Goal: Transaction & Acquisition: Obtain resource

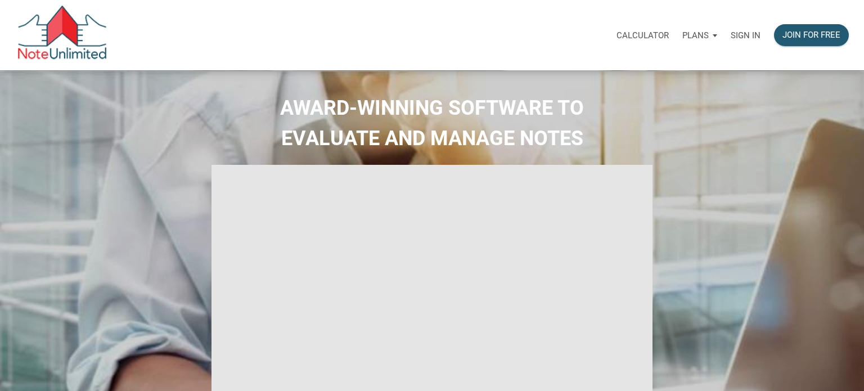
select select
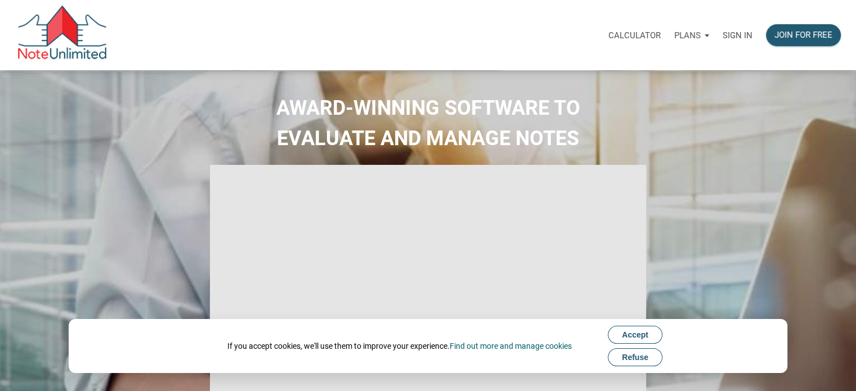
type input "Introduction to new features"
select select
click at [736, 35] on p "Sign in" at bounding box center [737, 35] width 30 height 10
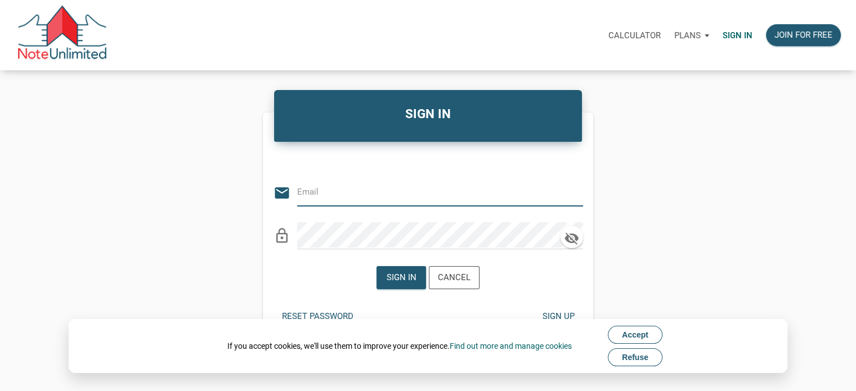
type input "[PERSON_NAME][EMAIL_ADDRESS][DOMAIN_NAME]"
click at [641, 333] on span "Accept" at bounding box center [635, 334] width 26 height 9
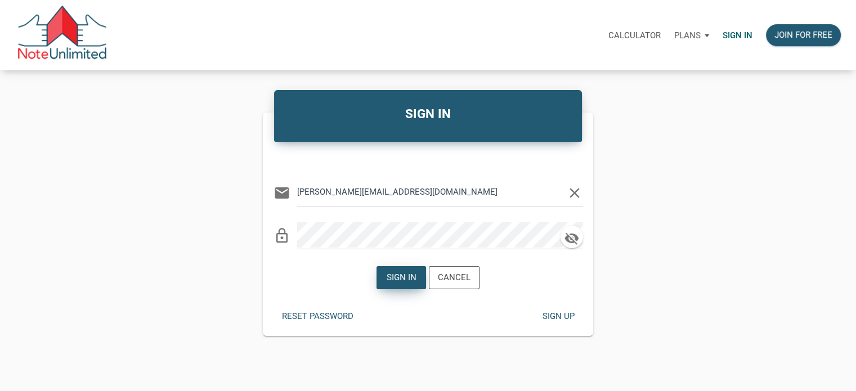
click at [403, 278] on div "Sign in" at bounding box center [401, 277] width 30 height 13
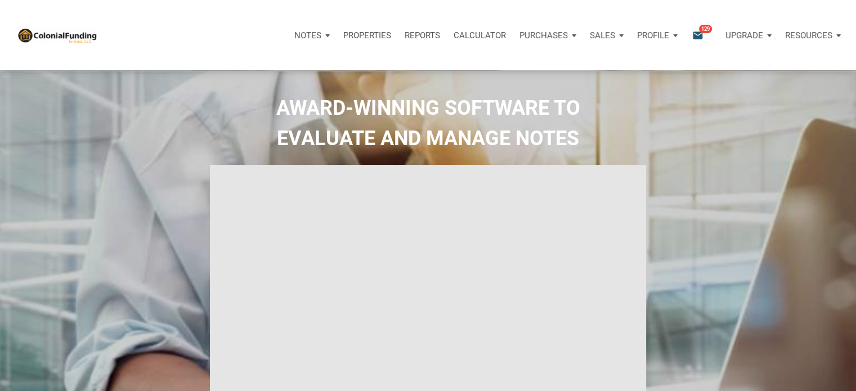
type input "Introduction to new features"
select select
click at [693, 31] on icon "email" at bounding box center [697, 35] width 13 height 13
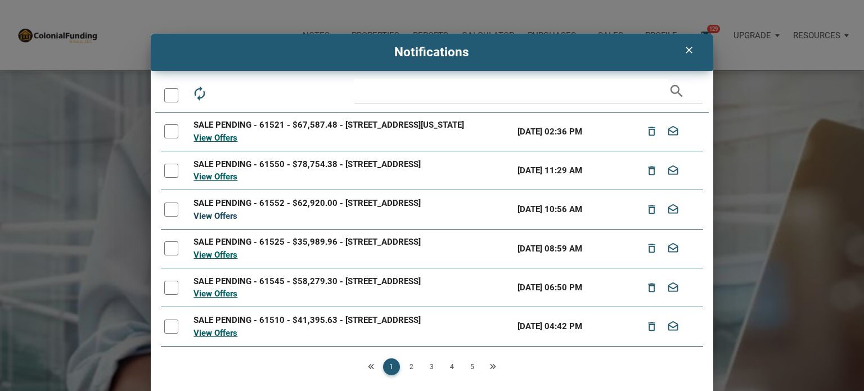
click at [215, 221] on link "View Offers" at bounding box center [215, 216] width 44 height 10
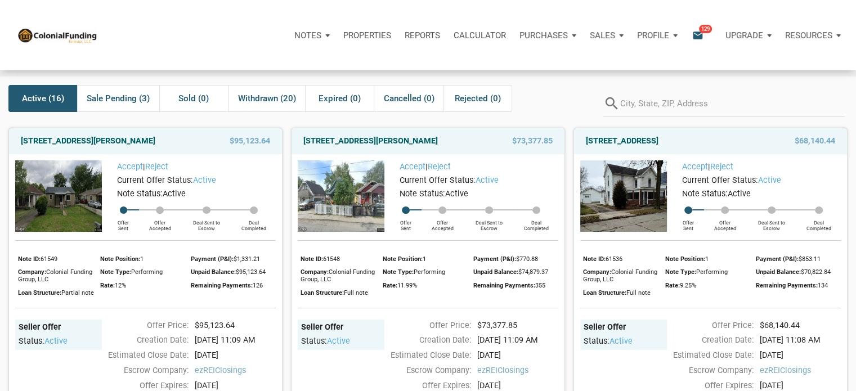
scroll to position [42, 0]
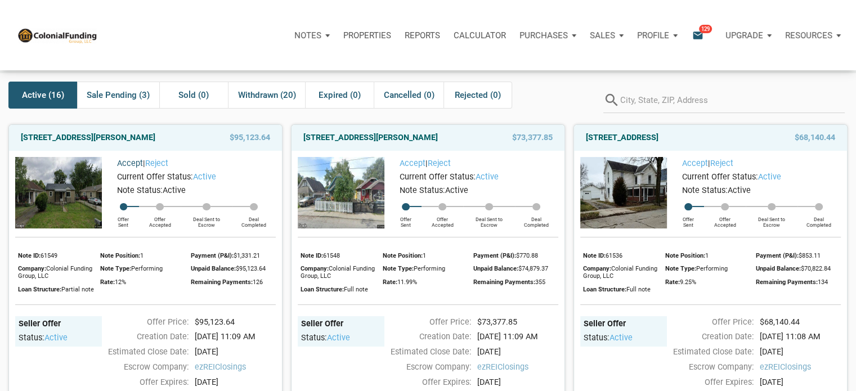
click at [129, 164] on link "Accept" at bounding box center [130, 164] width 26 height 10
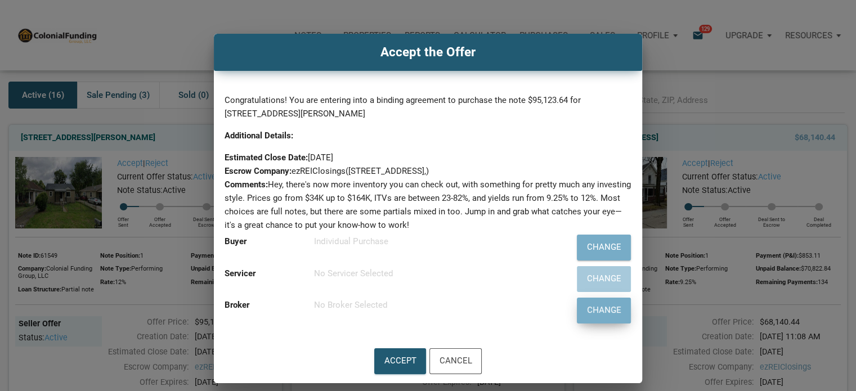
click at [601, 311] on div "Change" at bounding box center [603, 310] width 34 height 15
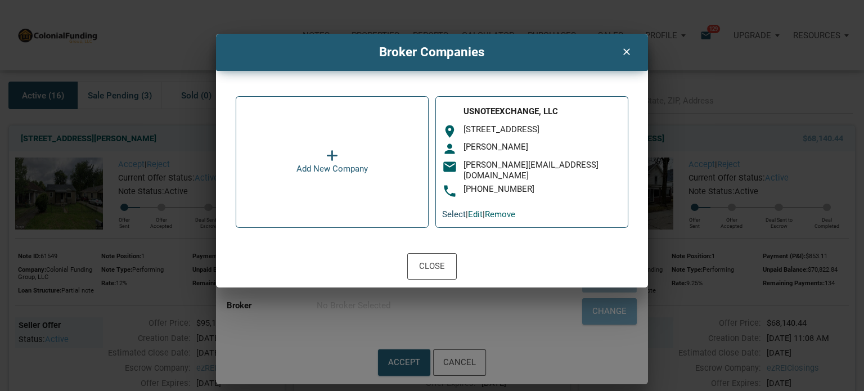
click at [459, 209] on link "Select" at bounding box center [454, 214] width 24 height 10
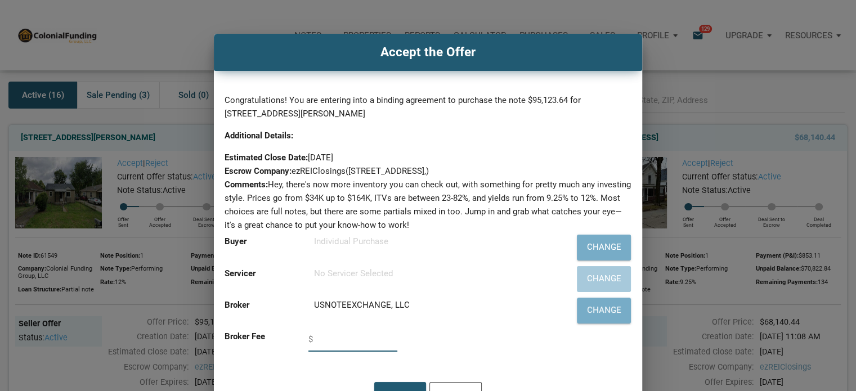
click at [332, 343] on input "text" at bounding box center [356, 338] width 82 height 25
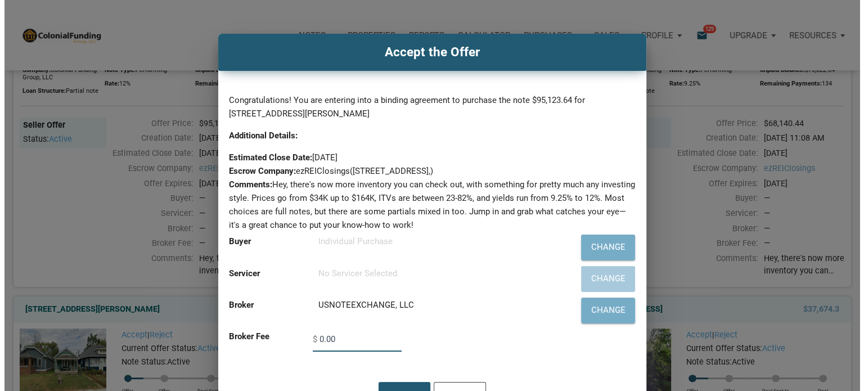
scroll to position [244, 0]
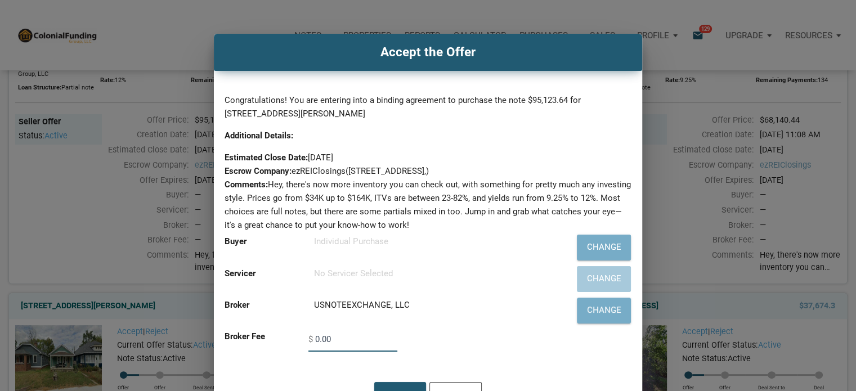
type input "0.00"
click at [546, 49] on h4 "Accept the Offer" at bounding box center [427, 52] width 411 height 19
click at [400, 386] on div "Accept" at bounding box center [400, 394] width 51 height 25
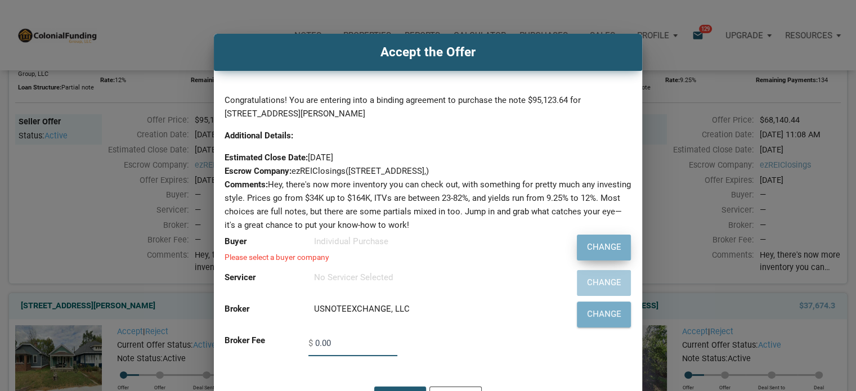
click at [599, 247] on div "Change" at bounding box center [603, 247] width 34 height 15
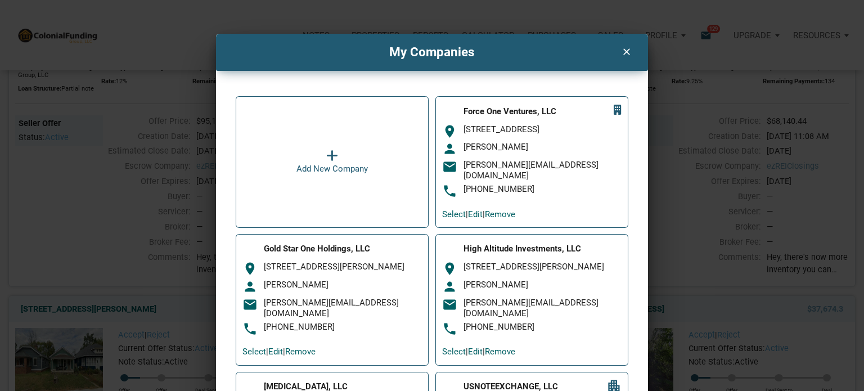
click at [328, 152] on icon at bounding box center [332, 155] width 12 height 13
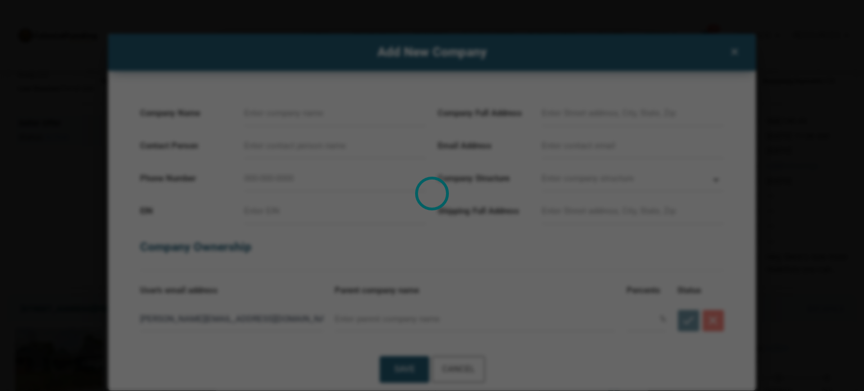
select select
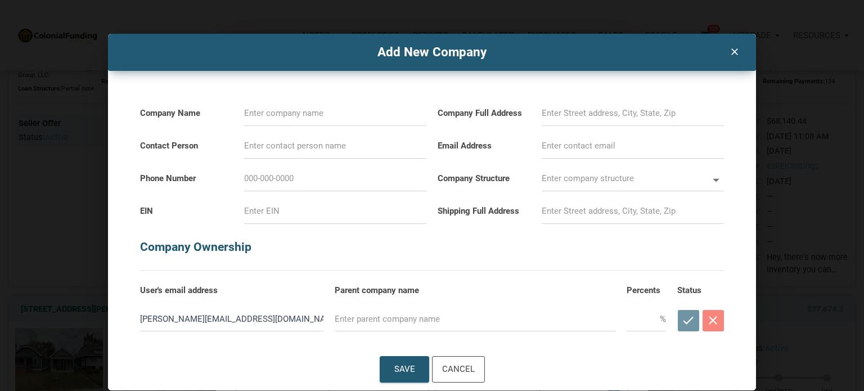
click at [288, 111] on input at bounding box center [335, 113] width 182 height 25
type input "H"
select select
type input "HI"
select select
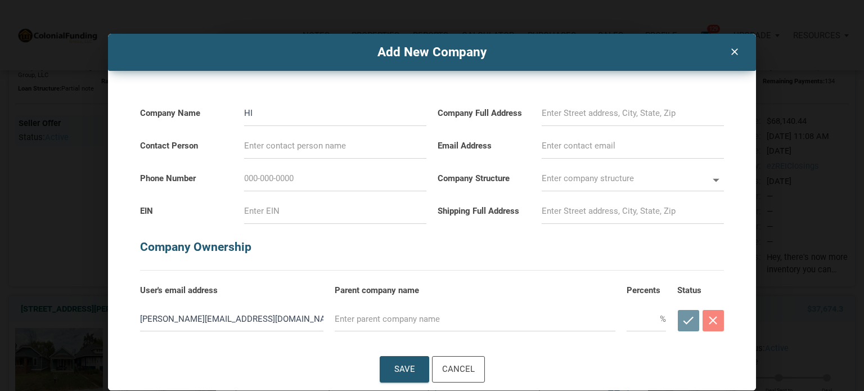
type input "HIg"
select select
type input "HIgh"
select select
type input "HIgh"
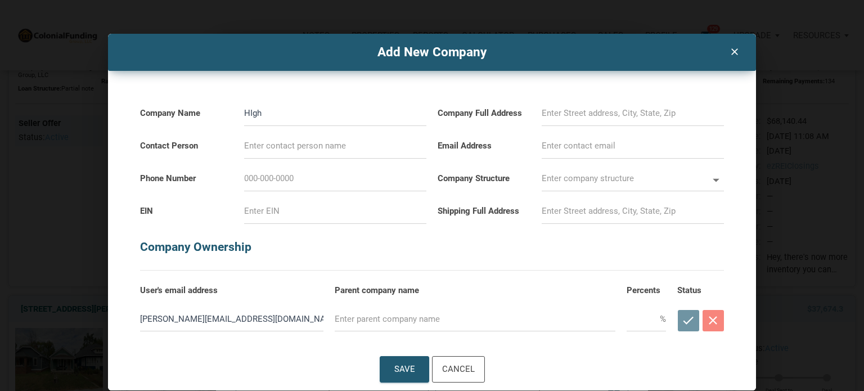
select select
type input "HIgh F"
select select
type input "HIgh Fl"
select select
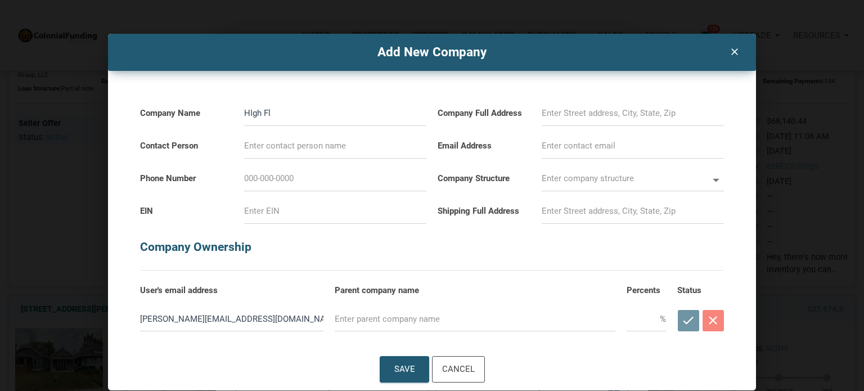
type input "HIgh Fly"
select select
type input "HIgh [PERSON_NAME]"
select select
type input "HIgh Flyer"
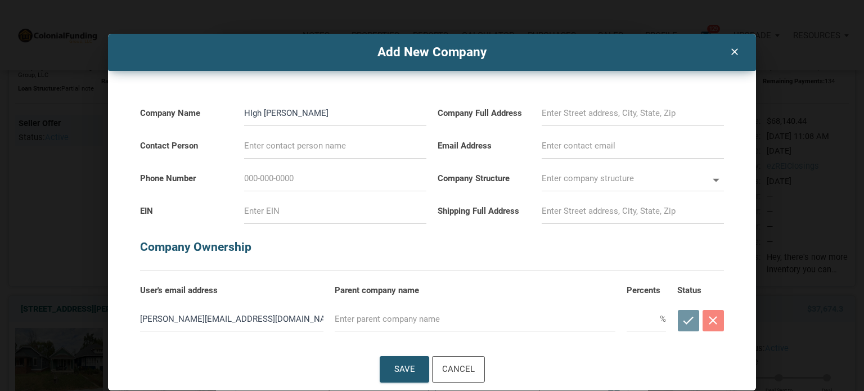
select select
type input "HIgh Flyer"
select select
type input "HIgh Flyer P"
select select
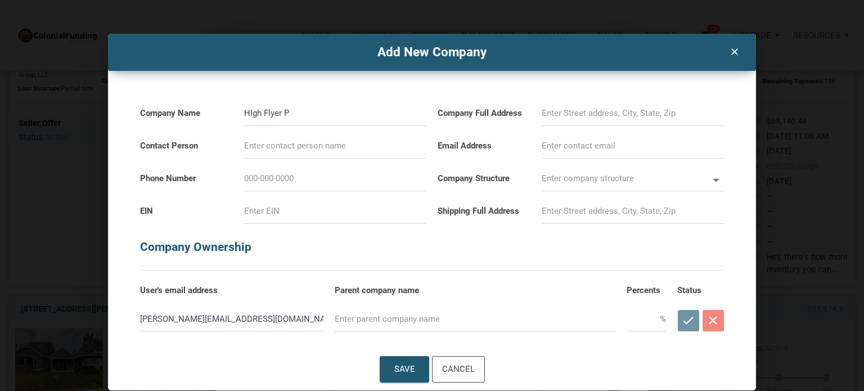
type input "HIgh Flyer Pr"
select select
type input "HIgh Flyer Pro"
select select
type input "HIgh Flyer Prop"
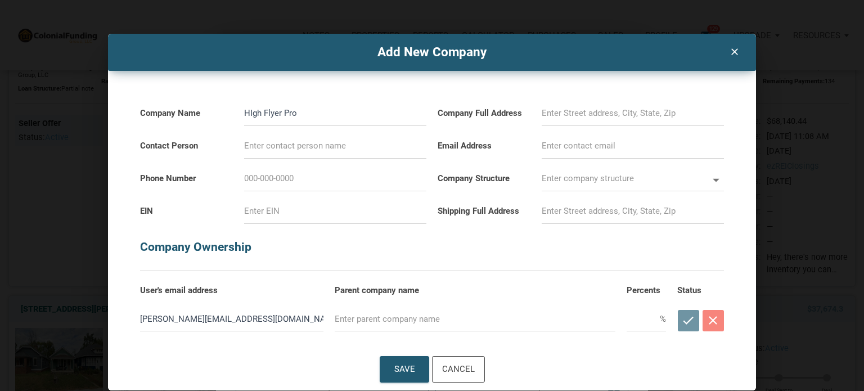
select select
type input "HIgh Flyer Prope"
select select
type input "HIgh Flyer Proper"
select select
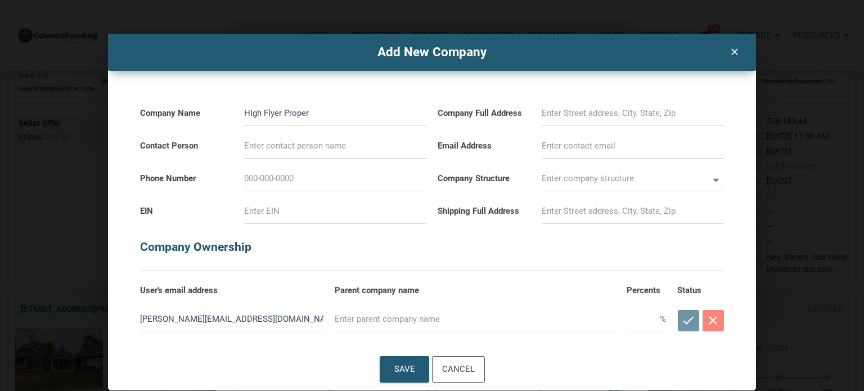
type input "HIgh Flyer Propert"
select select
type input "HIgh Flyer Properti"
select select
type input "HIgh Flyer Propertie"
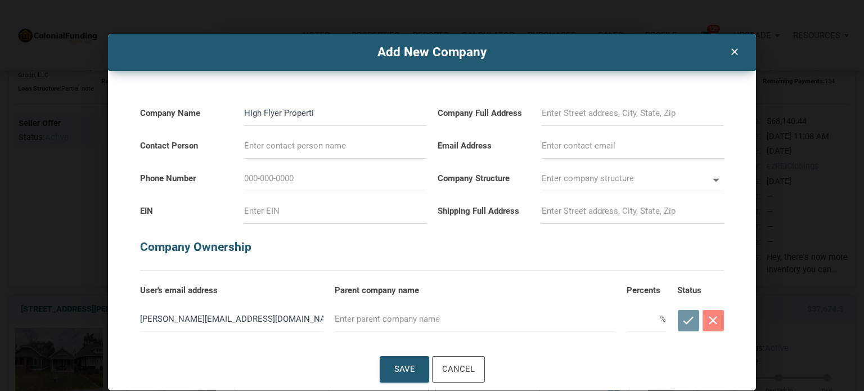
select select
type input "HIgh Flyer Properties"
select select
click at [252, 110] on input "HIgh Flyer Properties" at bounding box center [335, 113] width 182 height 25
type input "Hgh Flyer Properties"
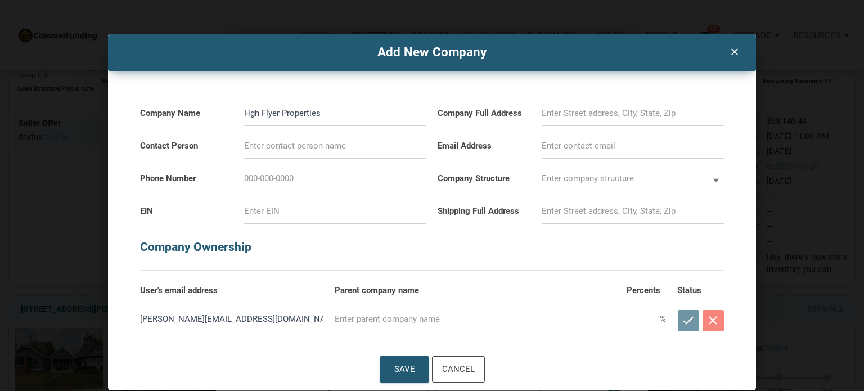
select select
type input "High Flyer Properties"
select select
click at [331, 111] on input "High Flyer Properties" at bounding box center [335, 113] width 182 height 25
type input "High Flyer Properties,"
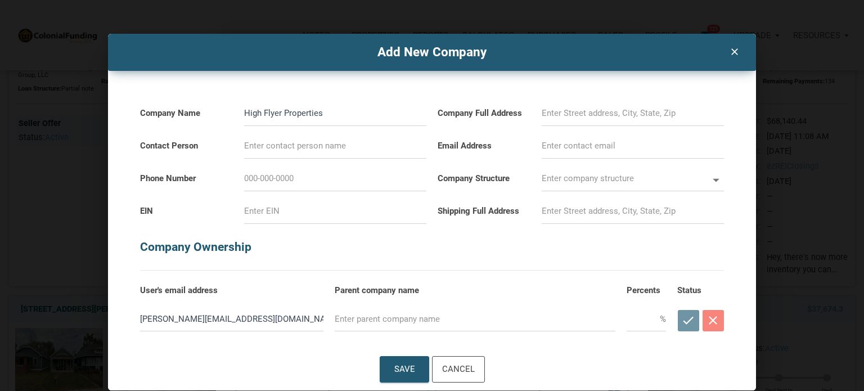
select select
type input "High Flyer Properties,"
select select
type input "High Flyer Properties, L"
select select
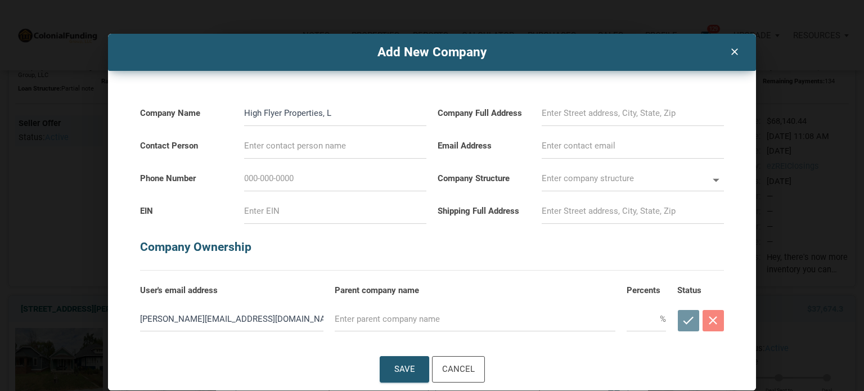
type input "High Flyer Properties, LL"
select select
type input "High Flyer Properties, LLC"
select select
type input "High Flyer Properties, LLC"
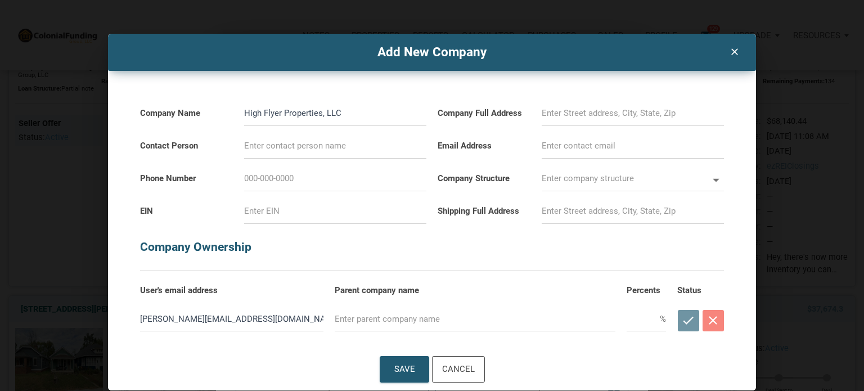
click at [254, 150] on input at bounding box center [335, 145] width 182 height 25
type input "R"
select select
type input "Ra"
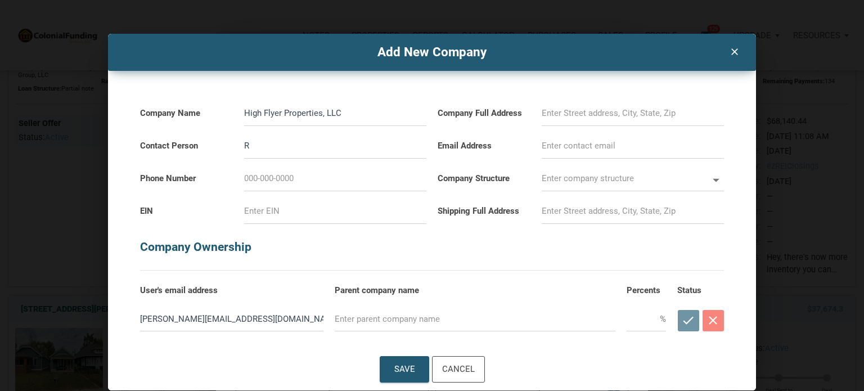
select select
type input "Ran"
select select
type input "Rand"
select select
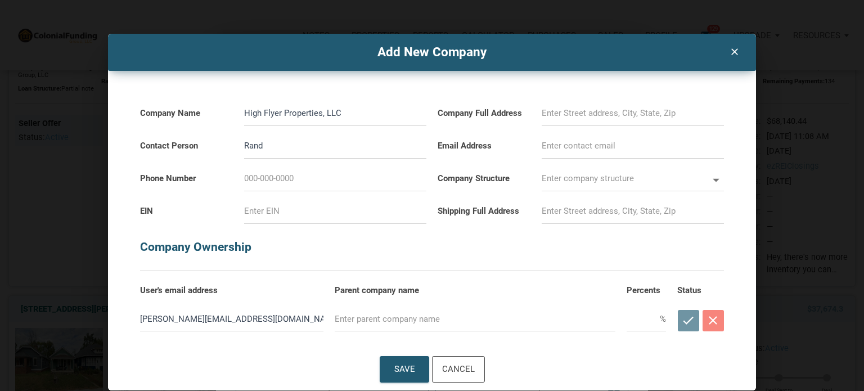
type input "Rand"
select select
type input "[PERSON_NAME]"
select select
type input "[PERSON_NAME]"
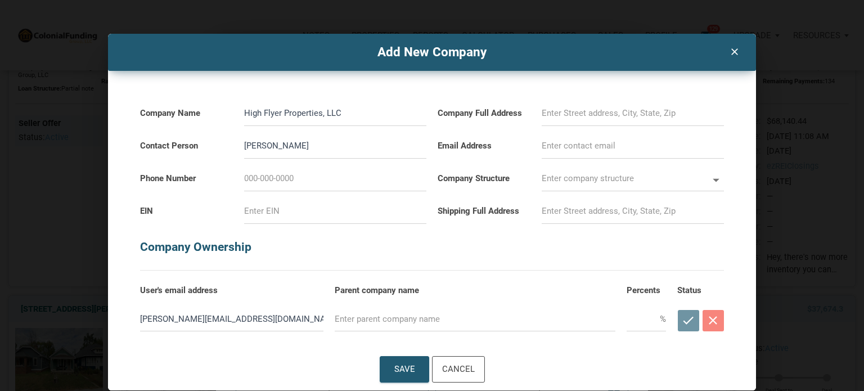
select select
type input "[PERSON_NAME]"
select select
type input "[PERSON_NAME]"
select select
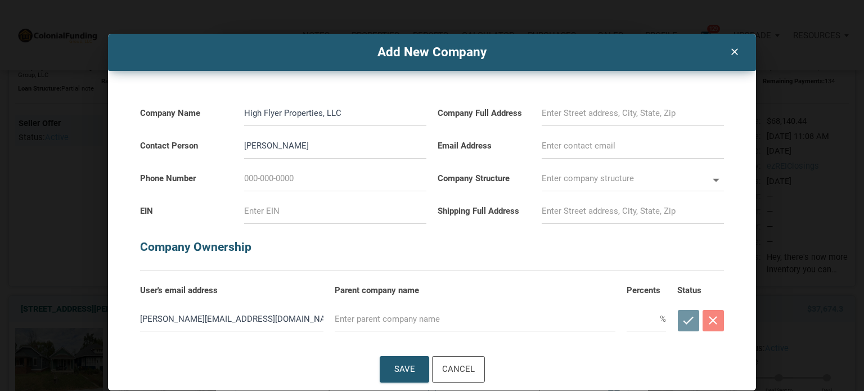
type input "[PERSON_NAME]"
select select
type input "[PERSON_NAME]"
select select
type input "[PERSON_NAME]"
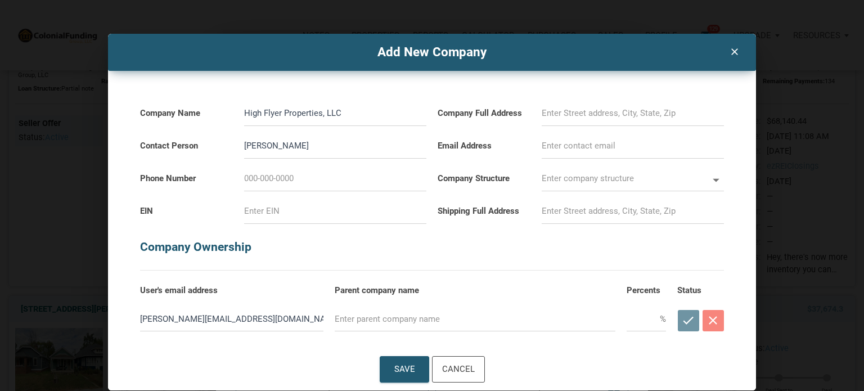
select select
type input "[PERSON_NAME]"
click at [258, 180] on input at bounding box center [335, 178] width 182 height 25
type input "7"
select select
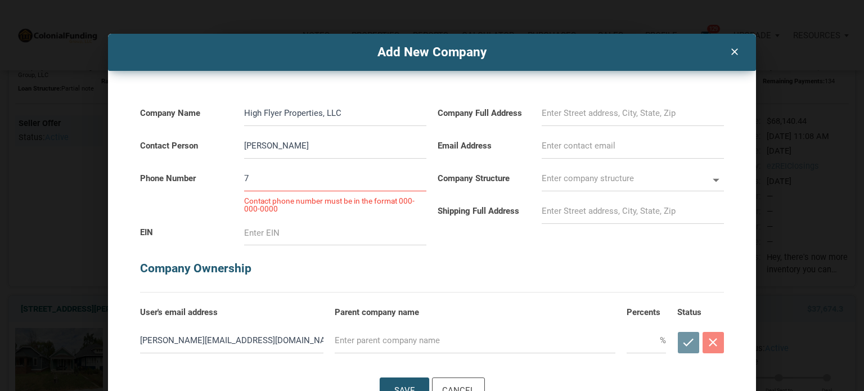
type input "71"
select select
type input "717-"
select select
type input "717-6"
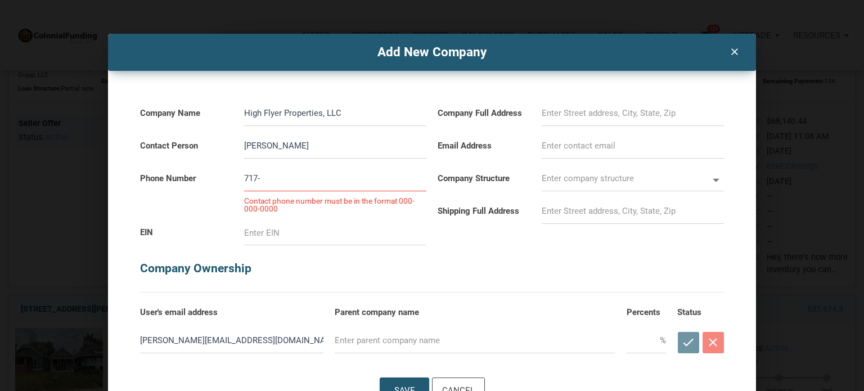
select select
type input "717-64"
select select
type input "717-645-"
select select
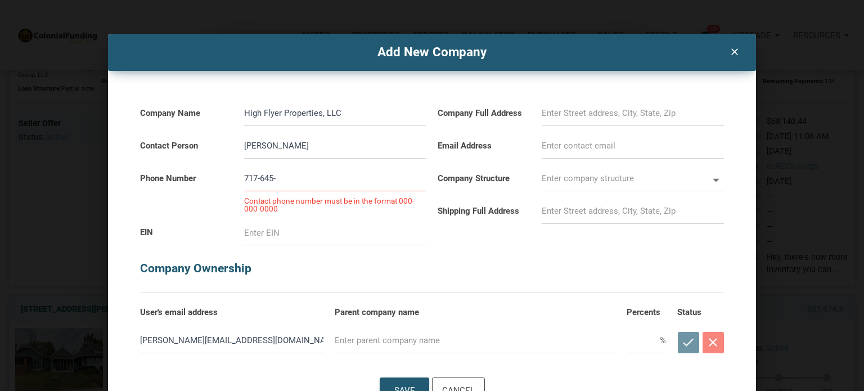
type input "[PHONE_NUMBER]"
select select
type input "[PHONE_NUMBER]"
select select
type input "[PHONE_NUMBER]"
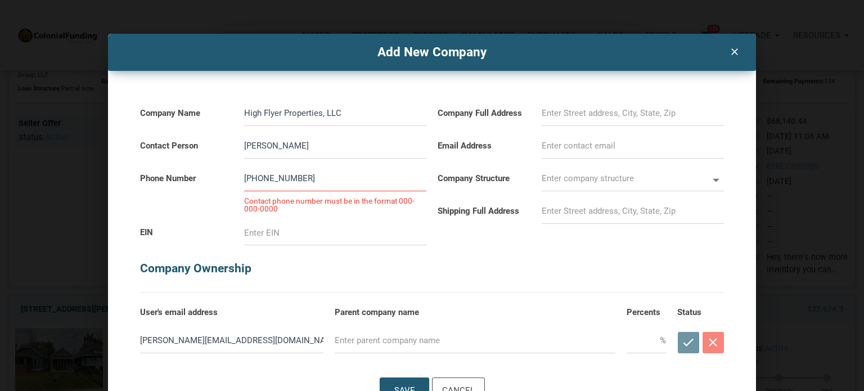
select select
type input "[PHONE_NUMBER]"
select select
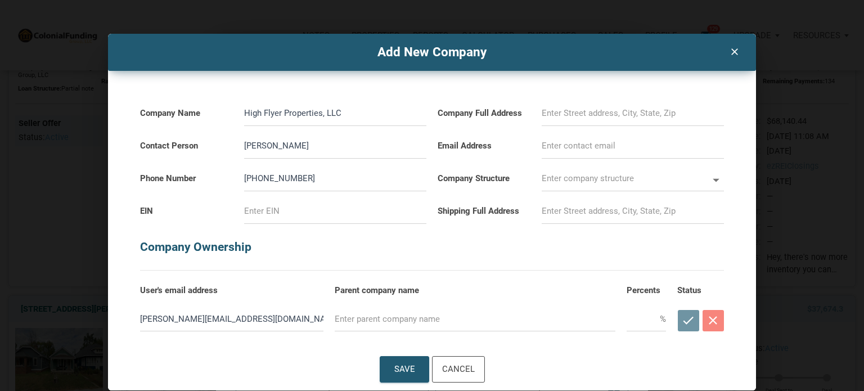
type input "[PHONE_NUMBER]"
click at [564, 111] on input at bounding box center [633, 113] width 182 height 25
select select
type input "1"
select select
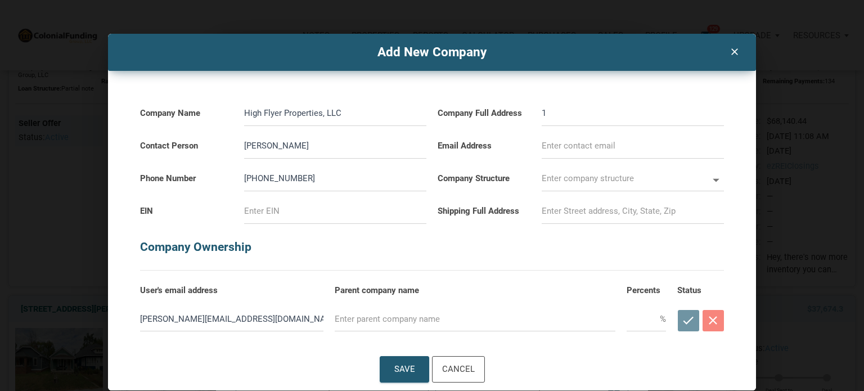
type input "18"
select select
type input "185"
select select
type input "185-"
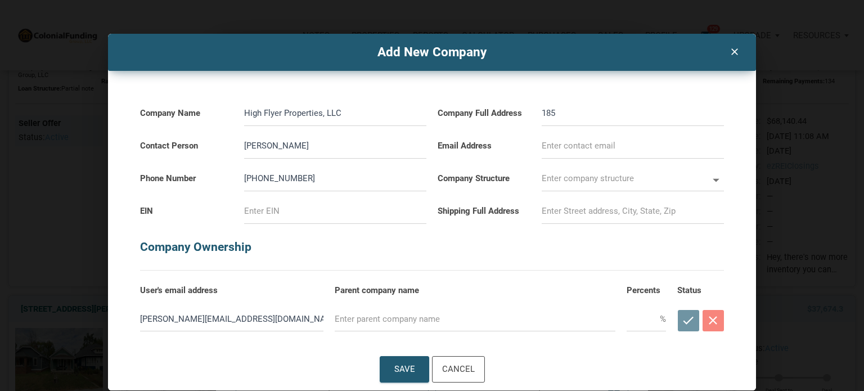
select select
type input "185-2"
select select
type input "185-29"
select select
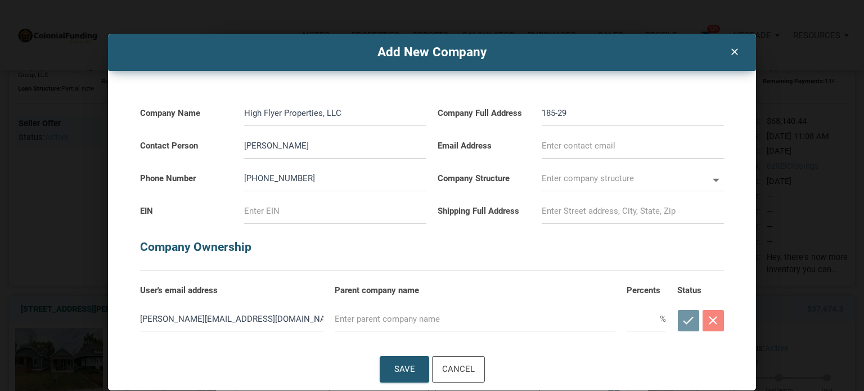
type input "185-292"
select select
type input "185-292"
select select
type input "185-292 N"
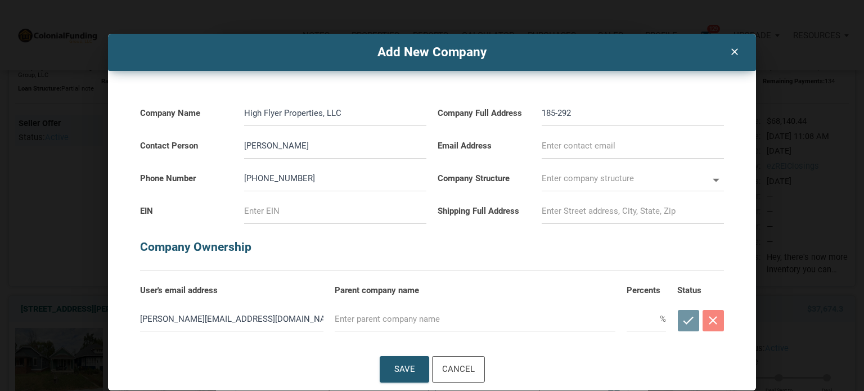
select select
type input "185-292 Ne"
select select
type input "185-292 New"
select select
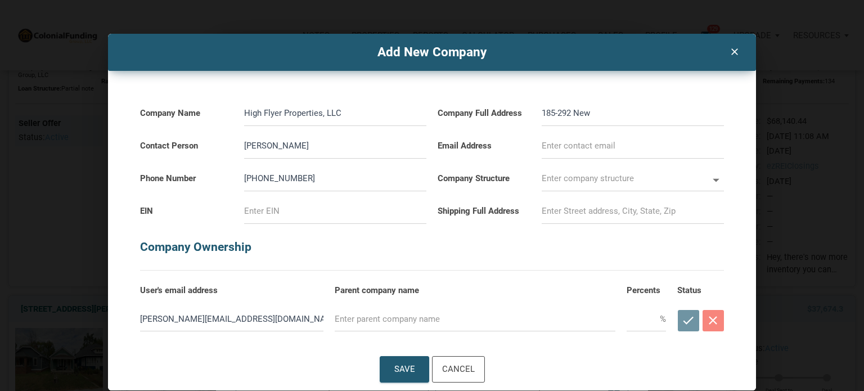
type input "185-292 Newb"
select select
type input "185-292 Newbe"
select select
type input "185-292 Newber"
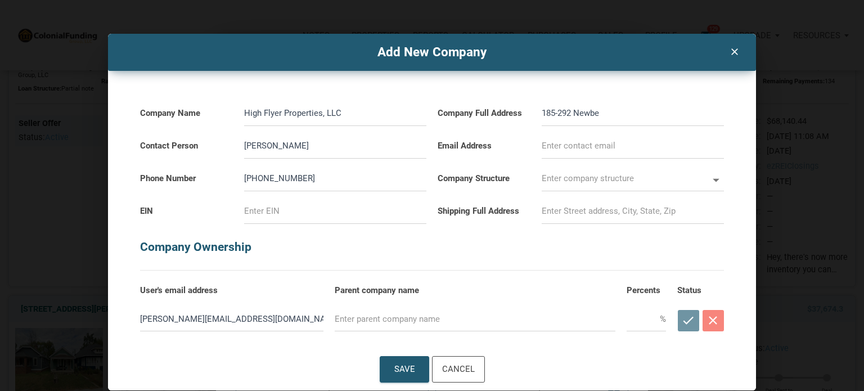
select select
type input "185-292 Newberr"
select select
type input "185-292 [PERSON_NAME]"
select select
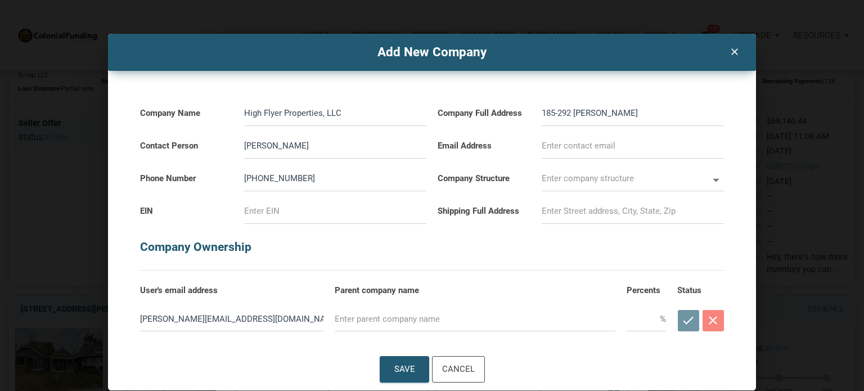
type input "185-292 [PERSON_NAME]"
select select
type input "185-292 [PERSON_NAME] C"
select select
type input "185-292 [PERSON_NAME] Co"
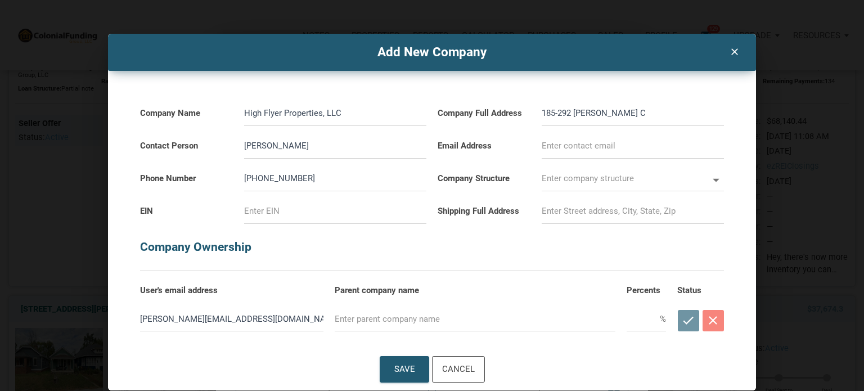
select select
type input "185-292 [PERSON_NAME] Com"
select select
type input "185-292 [PERSON_NAME] Comm"
select select
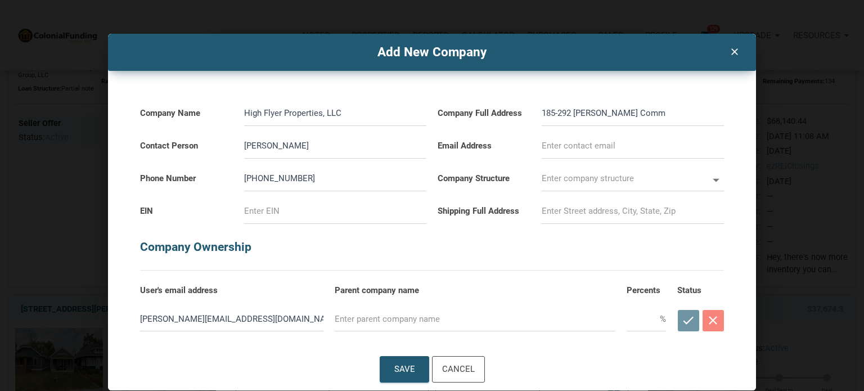
type input "185-292 [PERSON_NAME] Commo"
select select
type input "185-292 [PERSON_NAME][GEOGRAPHIC_DATA]"
select select
type input "185-292 [PERSON_NAME] Commons"
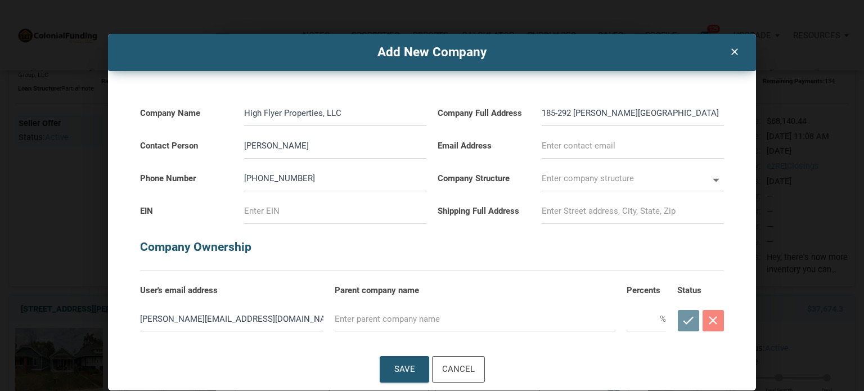
select select
type input "185-292 [PERSON_NAME][GEOGRAPHIC_DATA],"
select select
type input "185-292 [PERSON_NAME][GEOGRAPHIC_DATA],"
select select
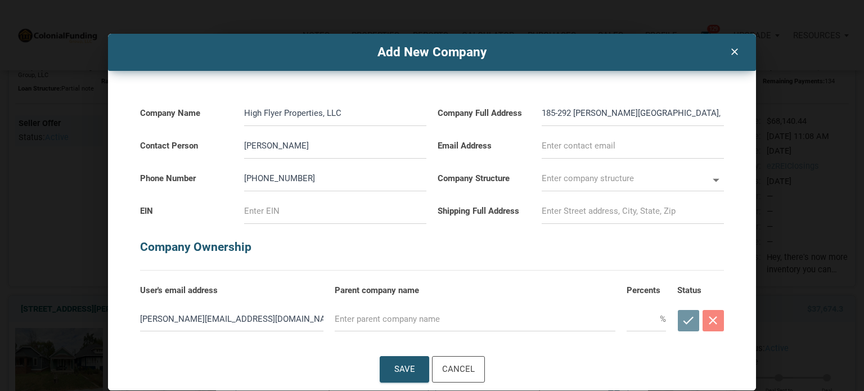
type input "185-292 [PERSON_NAME] Commons, E"
select select
type input "185-292 [PERSON_NAME][GEOGRAPHIC_DATA], Et"
select select
type input "185-292 [PERSON_NAME][GEOGRAPHIC_DATA], Ett"
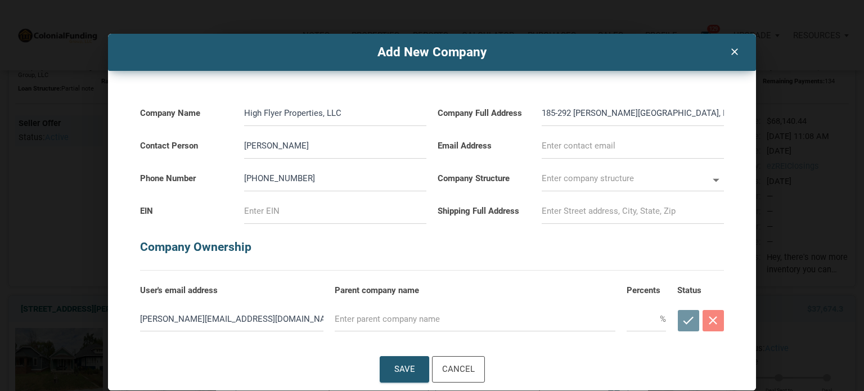
select select
type input "185-292 [PERSON_NAME][GEOGRAPHIC_DATA], [GEOGRAPHIC_DATA]"
select select
type input "185-292 [PERSON_NAME][GEOGRAPHIC_DATA], [PERSON_NAME]"
select select
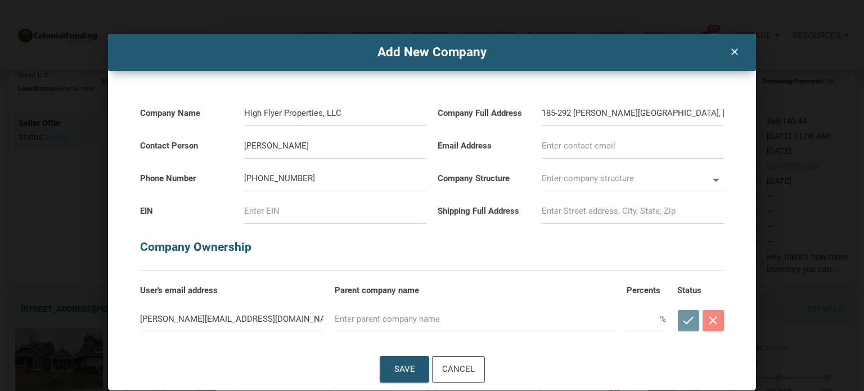
type input "185-292 [PERSON_NAME][GEOGRAPHIC_DATA], [PERSON_NAME]"
select select
type input "185-292 [PERSON_NAME][GEOGRAPHIC_DATA], [GEOGRAPHIC_DATA],"
select select
type input "185-292 [PERSON_NAME][GEOGRAPHIC_DATA], [GEOGRAPHIC_DATA],"
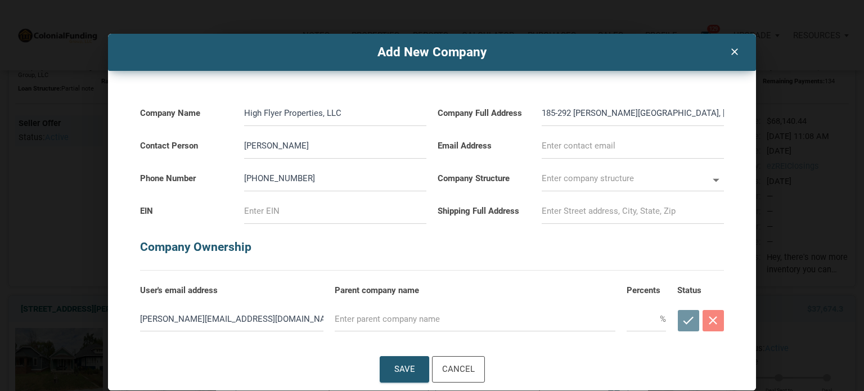
select select
type input "185-292 [PERSON_NAME][GEOGRAPHIC_DATA], [PERSON_NAME], P"
select select
type input "[STREET_ADDRESS][PERSON_NAME]"
select select
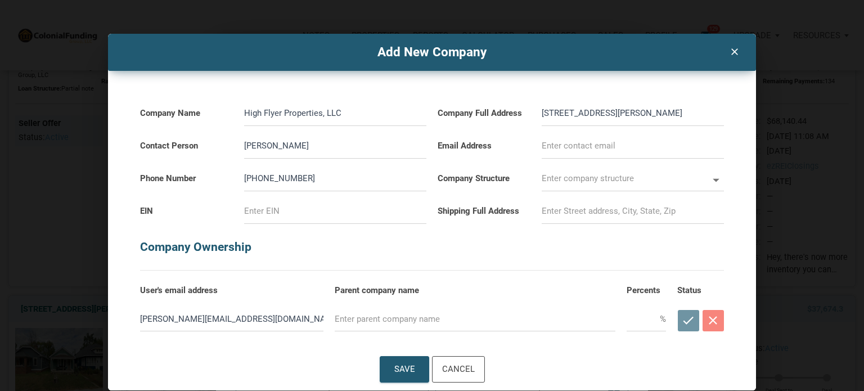
type input "[STREET_ADDRESS][PERSON_NAME]"
select select
type input "[STREET_ADDRESS][PERSON_NAME]"
select select
type input "[STREET_ADDRESS][PERSON_NAME]"
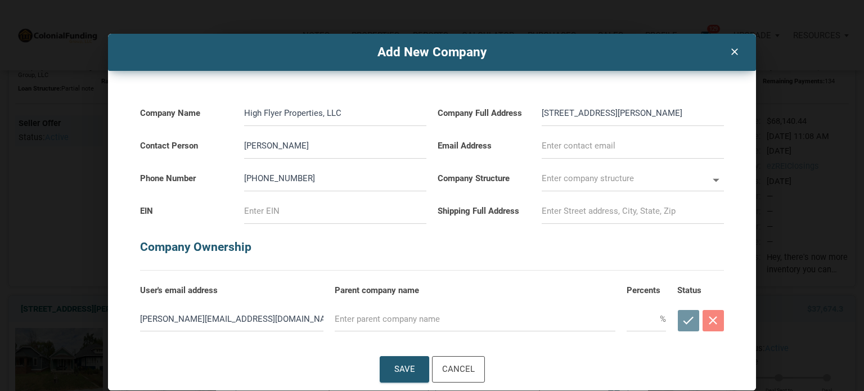
select select
type input "[STREET_ADDRESS][PERSON_NAME][PERSON_NAME]"
select select
type input "[STREET_ADDRESS][PERSON_NAME]"
select select
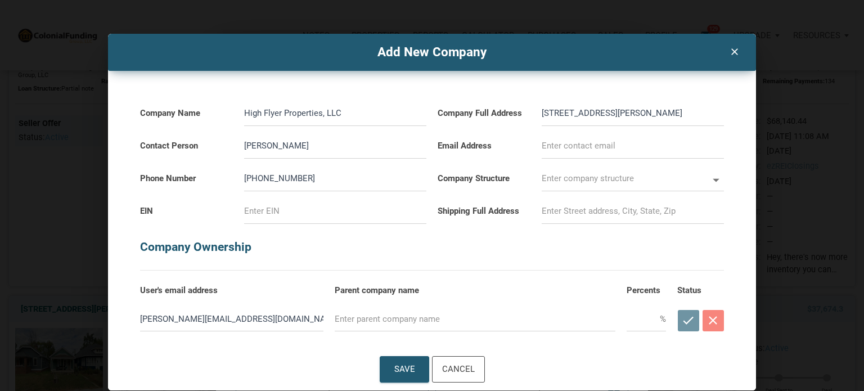
type input "[STREET_ADDRESS][PERSON_NAME][PERSON_NAME]"
select select
type input "[STREET_ADDRESS][PERSON_NAME]"
select select
click at [562, 258] on h5 "Company Ownership" at bounding box center [432, 241] width 584 height 35
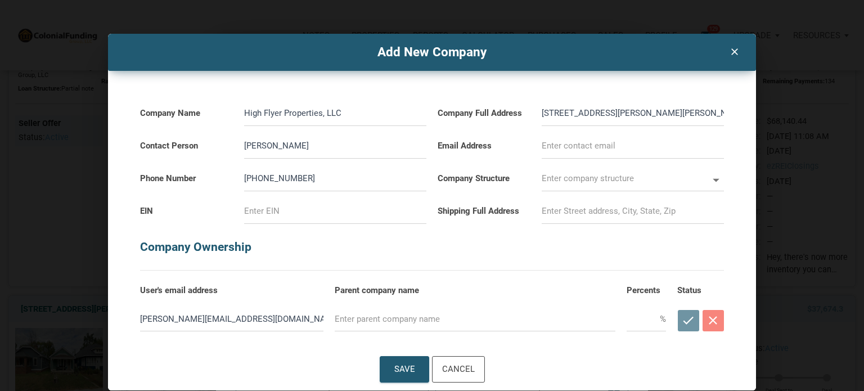
click at [718, 111] on input "[STREET_ADDRESS][PERSON_NAME][PERSON_NAME]" at bounding box center [633, 113] width 182 height 25
click at [588, 148] on input at bounding box center [633, 145] width 182 height 25
click at [581, 177] on input "text" at bounding box center [625, 178] width 166 height 25
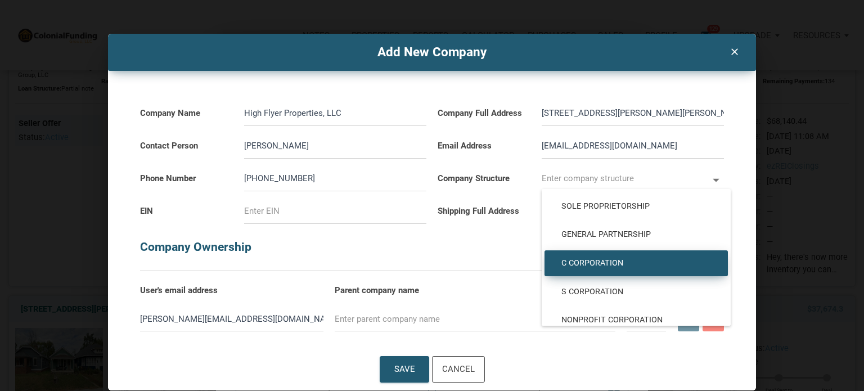
drag, startPoint x: 726, startPoint y: 209, endPoint x: 724, endPoint y: 274, distance: 65.3
click at [724, 274] on ul "Sole Proprietorship General Partnership C Corporation S Corporation Nonprofit C…" at bounding box center [636, 320] width 189 height 262
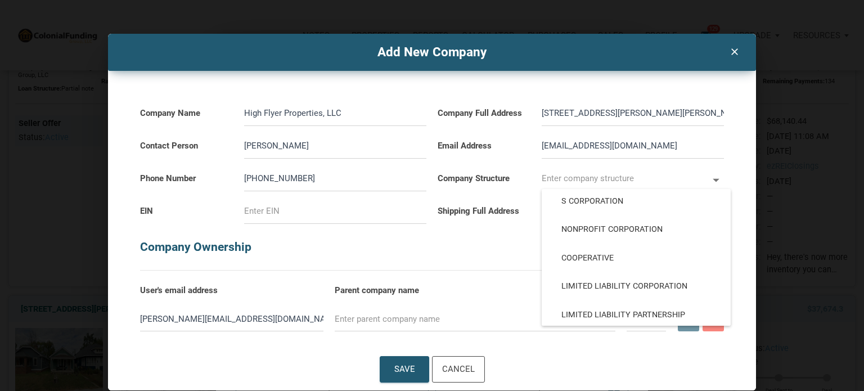
scroll to position [125, 0]
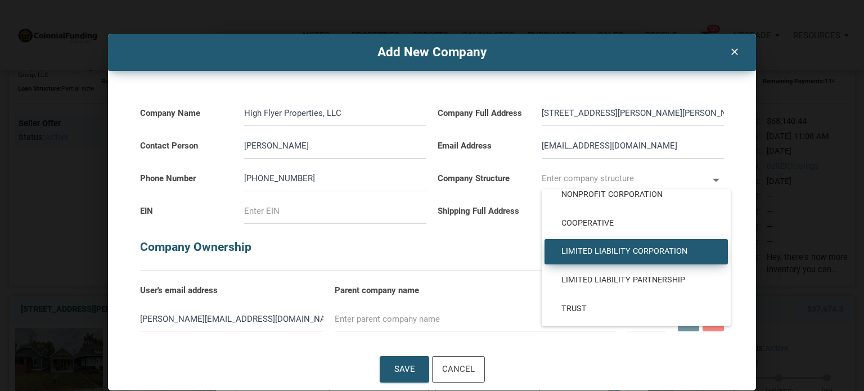
click at [645, 250] on span "Limited Liability Corporation" at bounding box center [636, 251] width 166 height 10
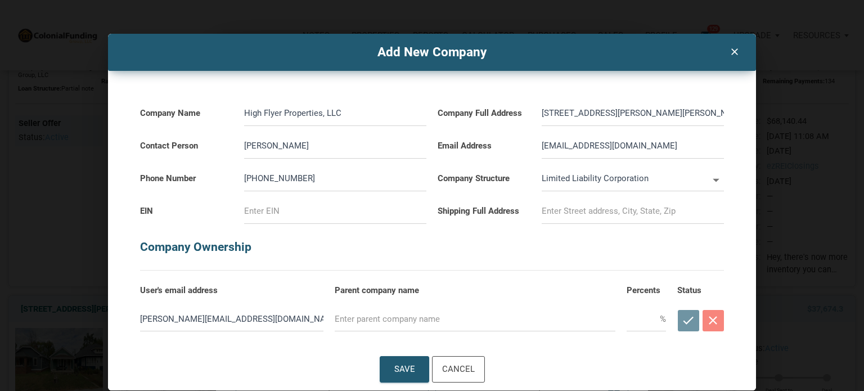
drag, startPoint x: 722, startPoint y: 113, endPoint x: 539, endPoint y: 119, distance: 182.9
click at [539, 119] on div "[STREET_ADDRESS][PERSON_NAME][PERSON_NAME]" at bounding box center [632, 109] width 193 height 33
click at [548, 211] on input at bounding box center [633, 211] width 182 height 25
paste input "[STREET_ADDRESS][PERSON_NAME][PERSON_NAME]"
drag, startPoint x: 247, startPoint y: 320, endPoint x: 129, endPoint y: 326, distance: 118.8
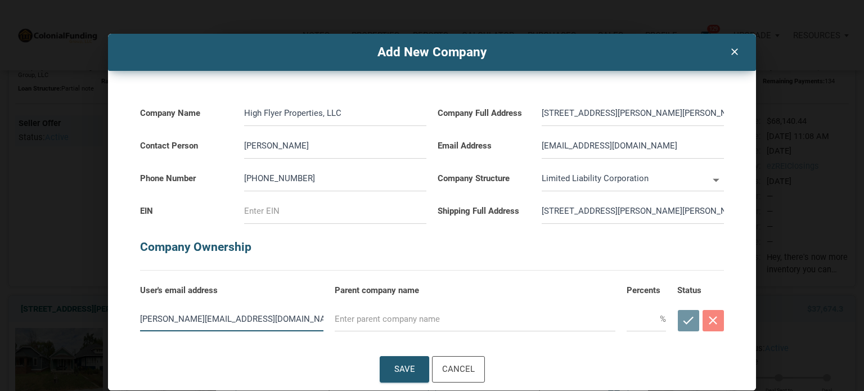
click at [129, 326] on div "Company Name High Flyer Properties, LLC Contact Person [PERSON_NAME] Phone Numb…" at bounding box center [432, 202] width 627 height 263
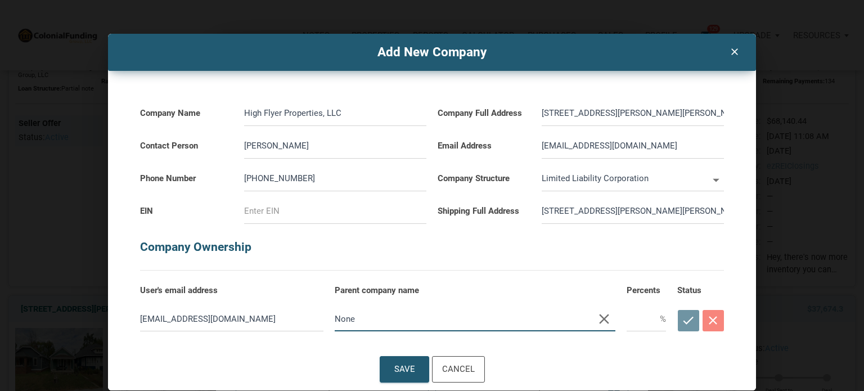
click at [649, 324] on input "text" at bounding box center [643, 318] width 33 height 25
click at [290, 211] on input at bounding box center [335, 211] width 182 height 25
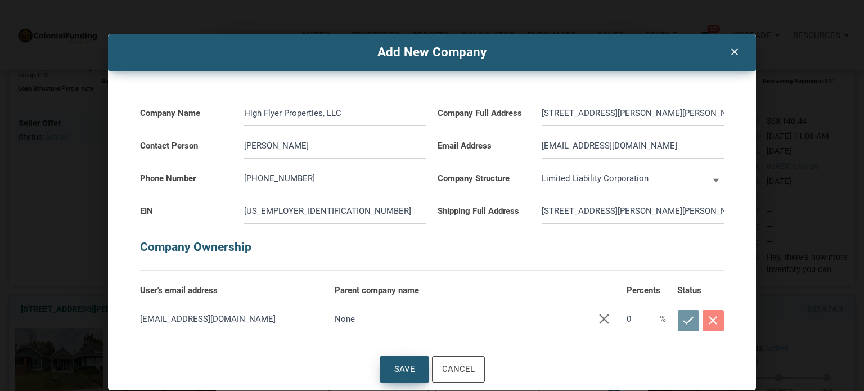
click at [401, 371] on div "Save" at bounding box center [404, 369] width 21 height 15
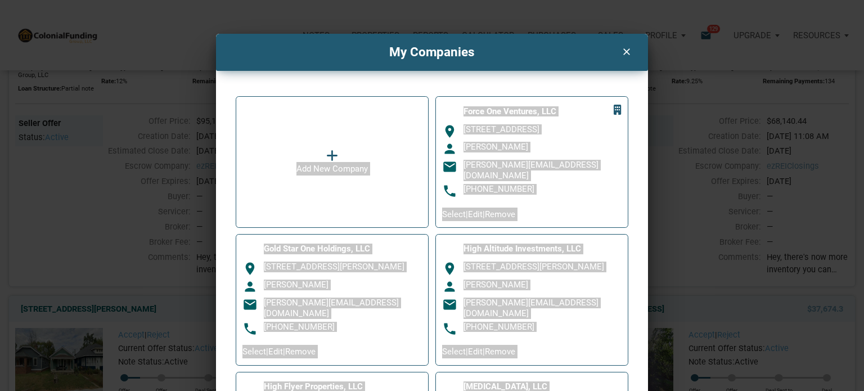
drag, startPoint x: 860, startPoint y: 52, endPoint x: 856, endPoint y: 125, distance: 73.3
click at [856, 125] on div "My Companies clear Add New Company Force One Ventures, LLC room [STREET_ADDRESS…" at bounding box center [432, 367] width 864 height 667
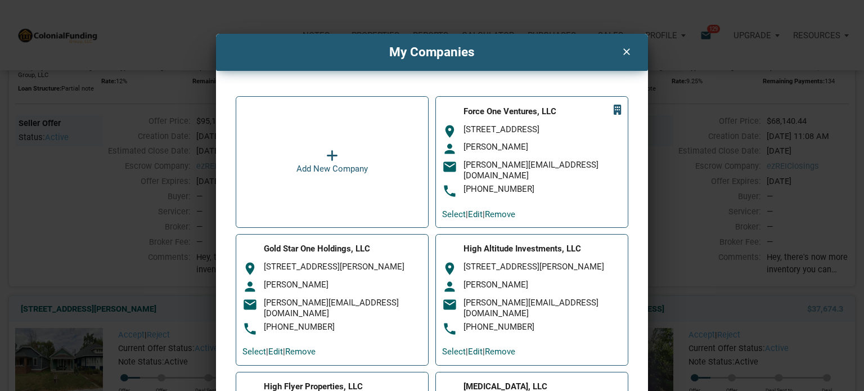
click at [642, 132] on div "Add New Company Force One Ventures, LLC room [STREET_ADDRESS] person [PERSON_NA…" at bounding box center [432, 364] width 432 height 587
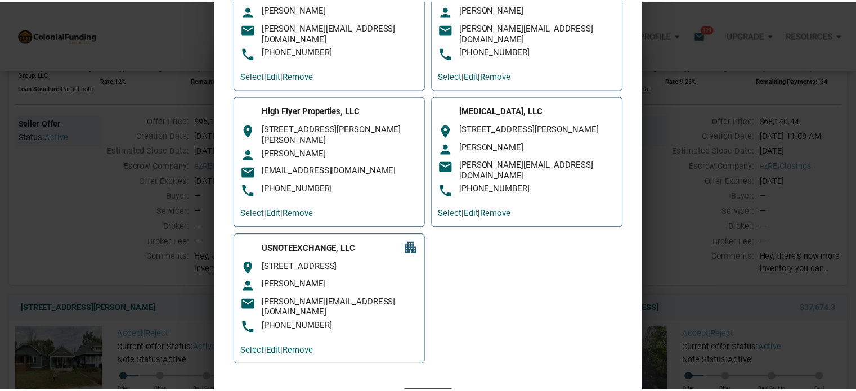
scroll to position [296, 0]
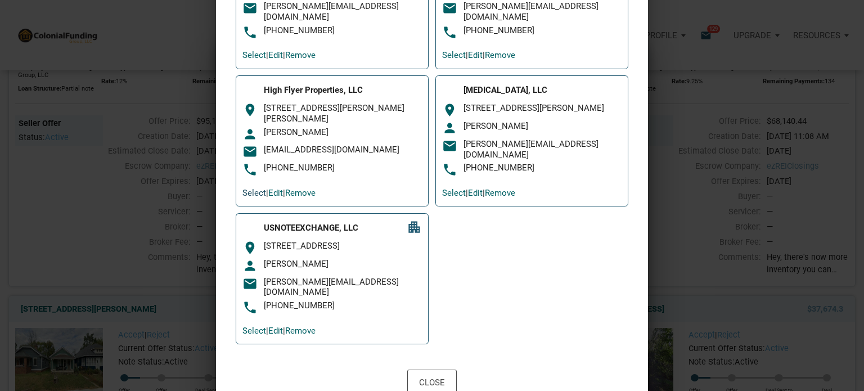
click at [255, 188] on link "Select" at bounding box center [254, 193] width 24 height 10
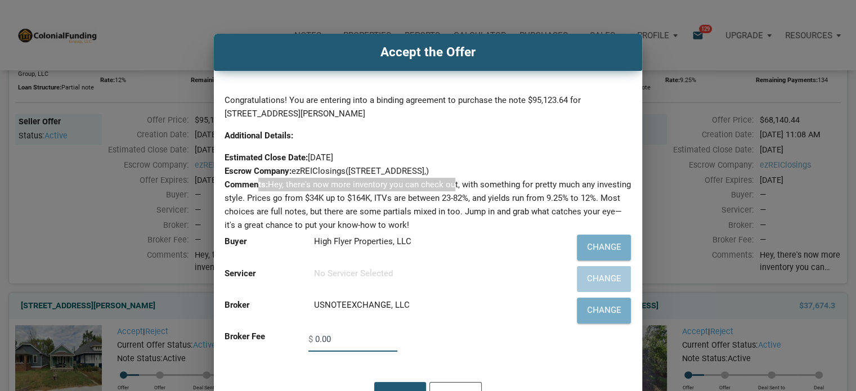
drag, startPoint x: 255, startPoint y: 182, endPoint x: 450, endPoint y: 185, distance: 194.7
click at [450, 185] on span "Comments: Hey, there's now more inventory you can check out, with something for…" at bounding box center [427, 204] width 406 height 51
click at [408, 386] on div "Accept" at bounding box center [400, 394] width 51 height 25
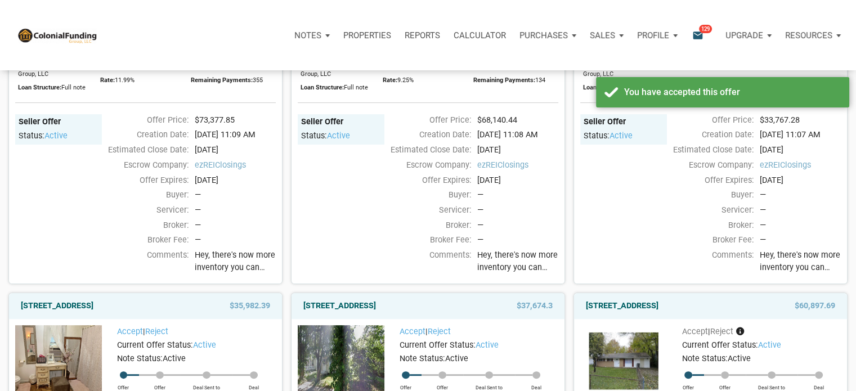
scroll to position [0, 0]
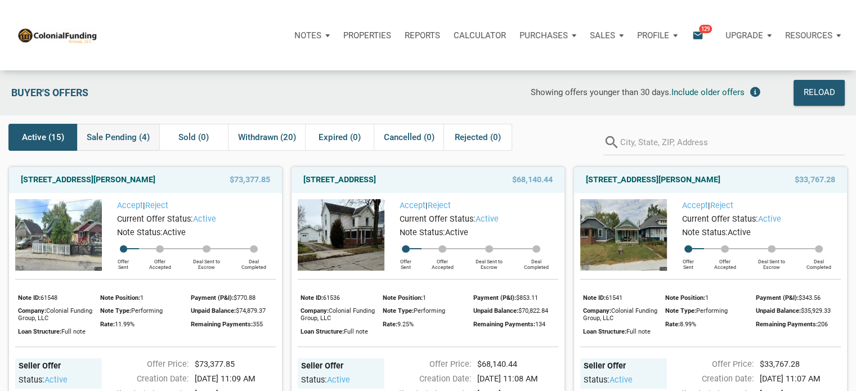
click at [121, 136] on span "Sale Pending (4)" at bounding box center [118, 136] width 63 height 13
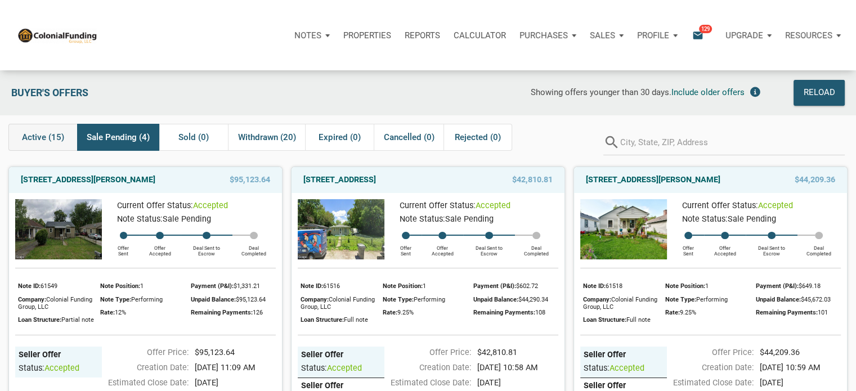
click at [43, 137] on span "Active (15)" at bounding box center [43, 136] width 42 height 13
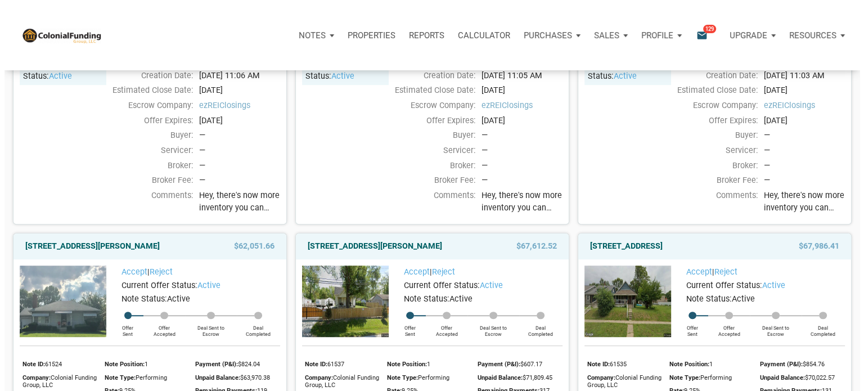
scroll to position [796, 0]
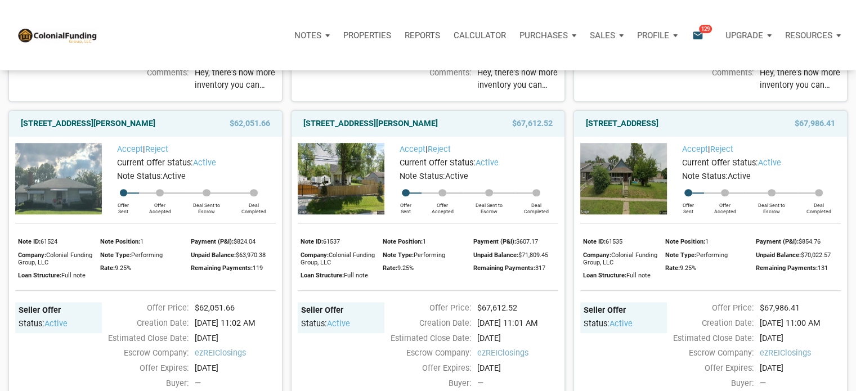
click at [673, 33] on div "Profile" at bounding box center [657, 36] width 54 height 34
click at [486, 53] on div "Notes Dashboard Transactions Properties Reports Calculator Purchases Offers Ord…" at bounding box center [431, 35] width 847 height 70
click at [127, 154] on link "Accept" at bounding box center [130, 150] width 26 height 10
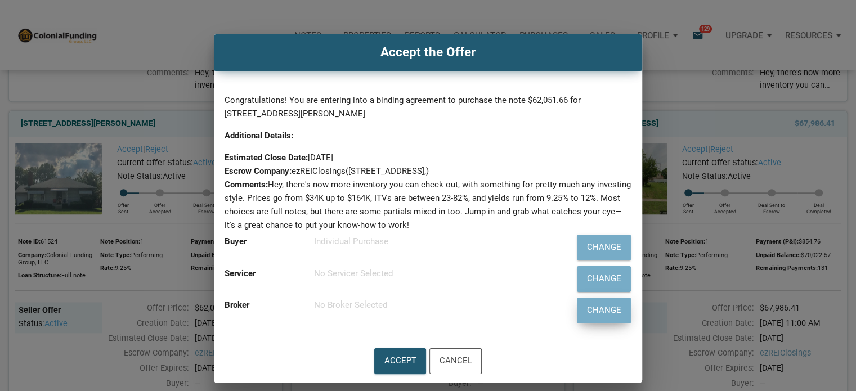
click at [607, 314] on div "Change" at bounding box center [603, 310] width 34 height 15
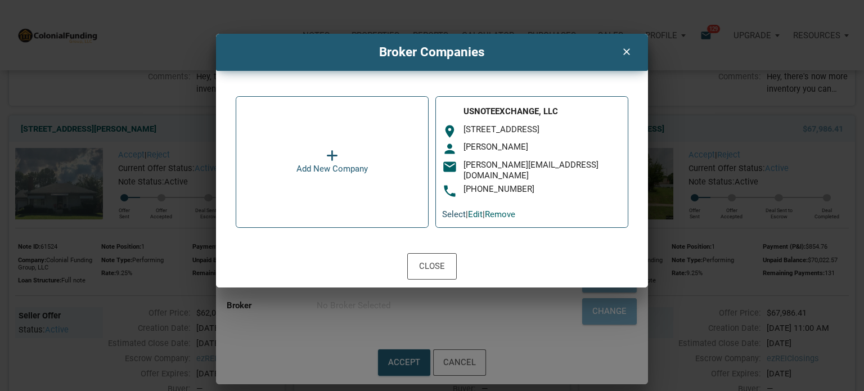
click at [454, 209] on link "Select" at bounding box center [454, 214] width 24 height 10
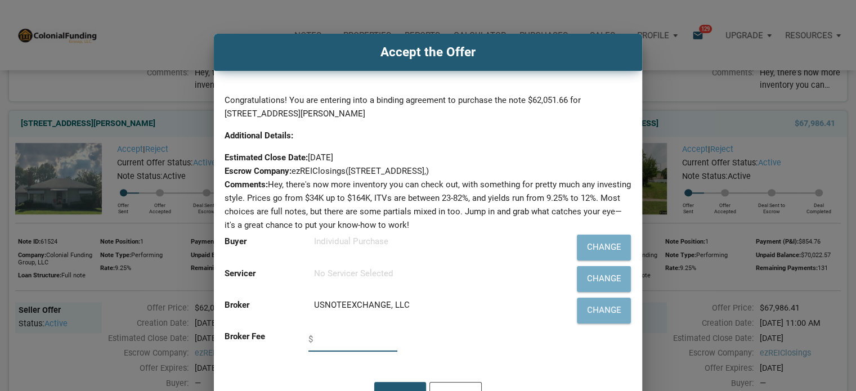
click at [332, 341] on input "text" at bounding box center [356, 338] width 82 height 25
click at [601, 250] on div "Change" at bounding box center [603, 247] width 34 height 15
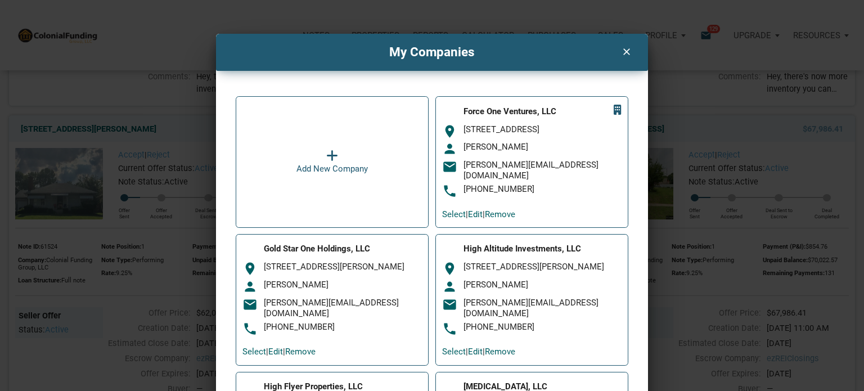
click at [326, 151] on icon at bounding box center [332, 155] width 12 height 13
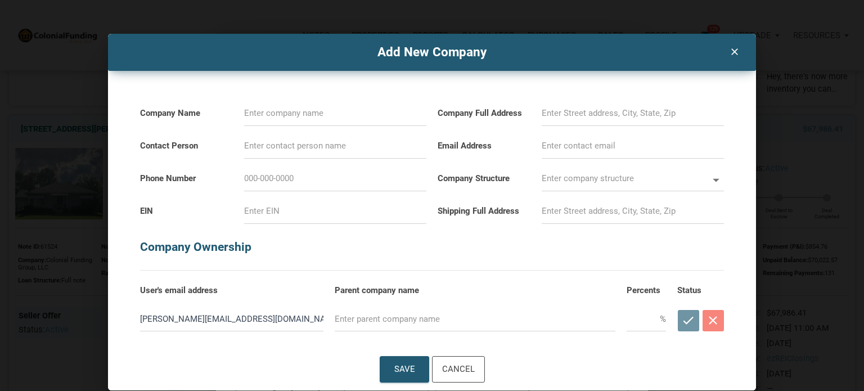
click at [279, 114] on input at bounding box center [335, 113] width 182 height 25
click at [552, 114] on input at bounding box center [633, 113] width 182 height 25
click at [263, 146] on input at bounding box center [335, 145] width 182 height 25
click at [560, 148] on input at bounding box center [633, 145] width 182 height 25
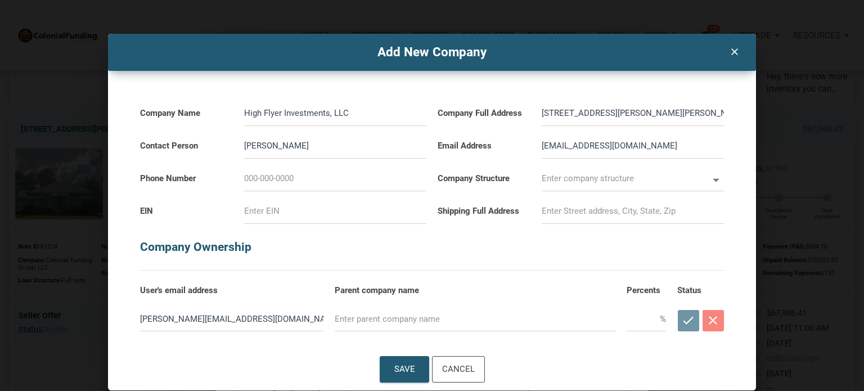
click at [294, 179] on input at bounding box center [335, 178] width 182 height 25
click at [589, 184] on input "text" at bounding box center [625, 178] width 166 height 25
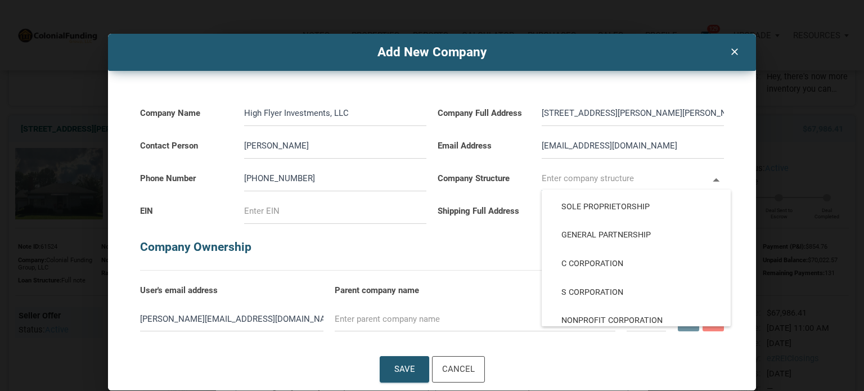
scroll to position [125, 0]
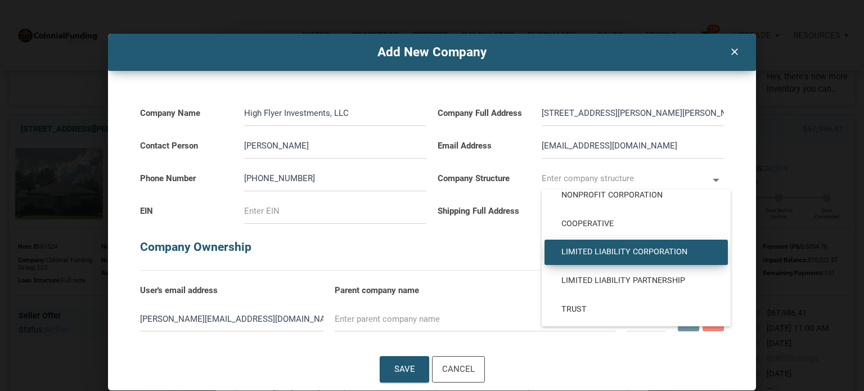
click at [659, 250] on span "Limited Liability Corporation" at bounding box center [636, 252] width 166 height 10
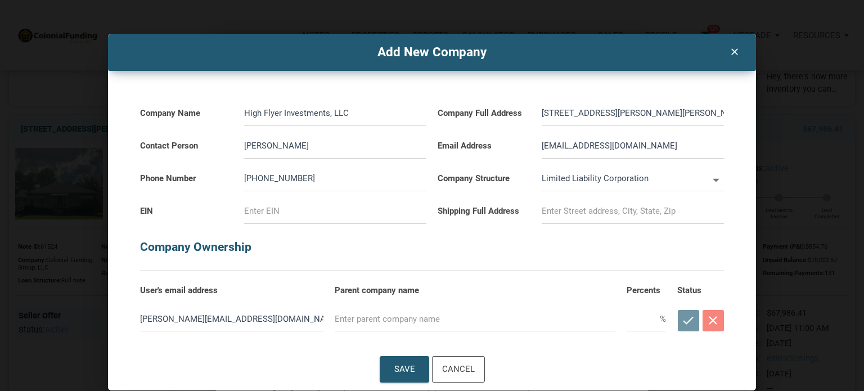
drag, startPoint x: 718, startPoint y: 112, endPoint x: 541, endPoint y: 112, distance: 176.6
click at [541, 112] on div "[STREET_ADDRESS][PERSON_NAME][PERSON_NAME]" at bounding box center [632, 109] width 193 height 33
click at [564, 211] on input at bounding box center [633, 211] width 182 height 25
paste input "[STREET_ADDRESS][PERSON_NAME][PERSON_NAME]"
drag, startPoint x: 251, startPoint y: 321, endPoint x: 111, endPoint y: 303, distance: 141.1
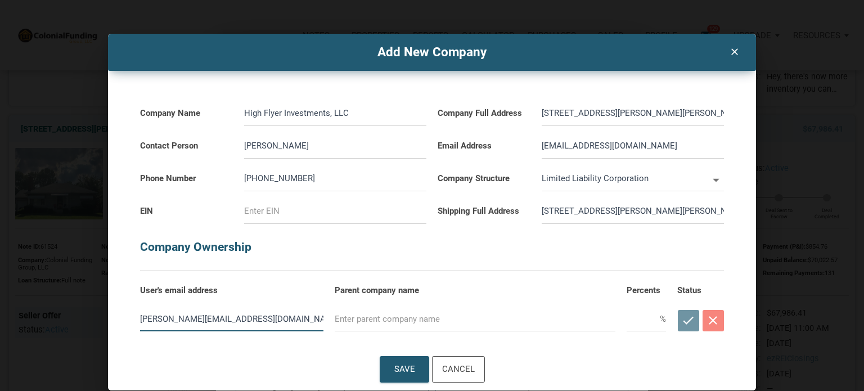
click at [111, 303] on div "Company Name High Flyer Investments, LLC Contact Person [PERSON_NAME] Phone Num…" at bounding box center [432, 209] width 648 height 277
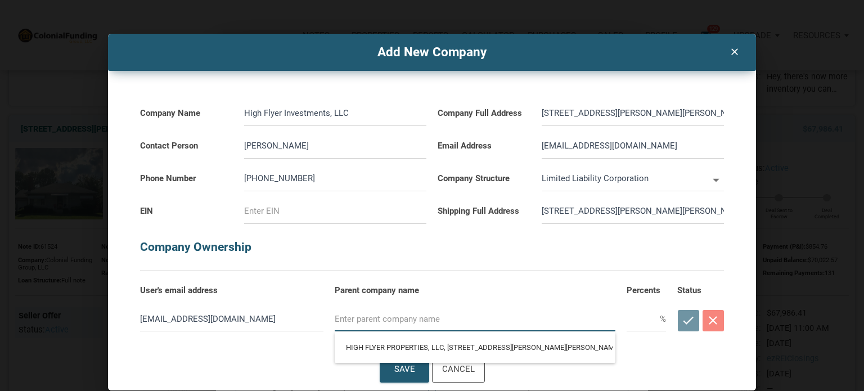
click at [352, 317] on input "text" at bounding box center [475, 318] width 281 height 25
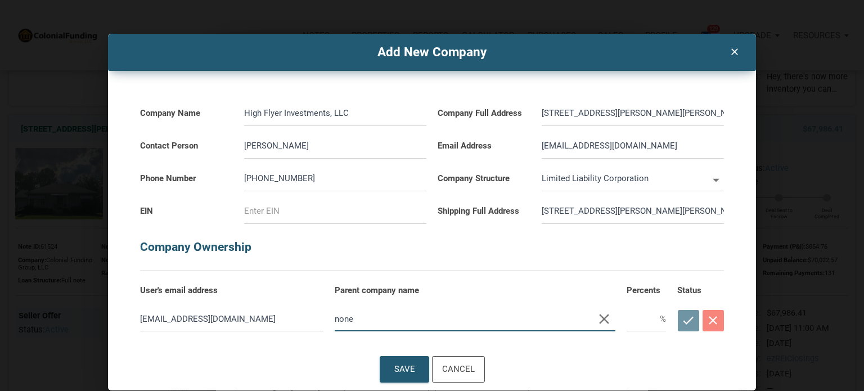
click at [642, 319] on input "text" at bounding box center [643, 318] width 33 height 25
click at [402, 372] on div "Save" at bounding box center [404, 369] width 21 height 15
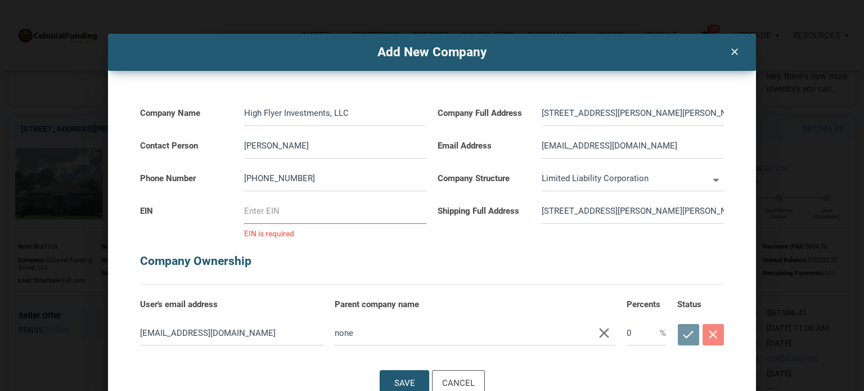
click at [269, 208] on input at bounding box center [335, 211] width 182 height 25
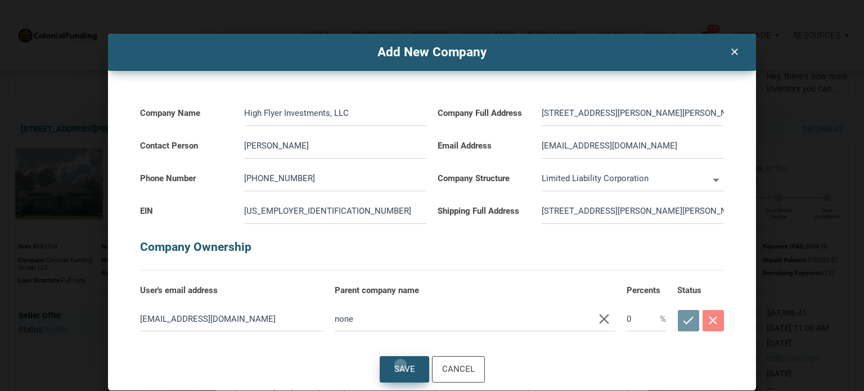
click at [400, 364] on div "Save" at bounding box center [404, 369] width 21 height 15
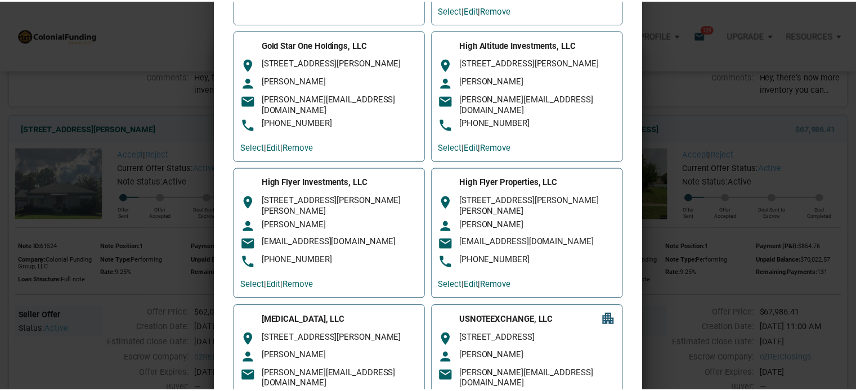
scroll to position [205, 0]
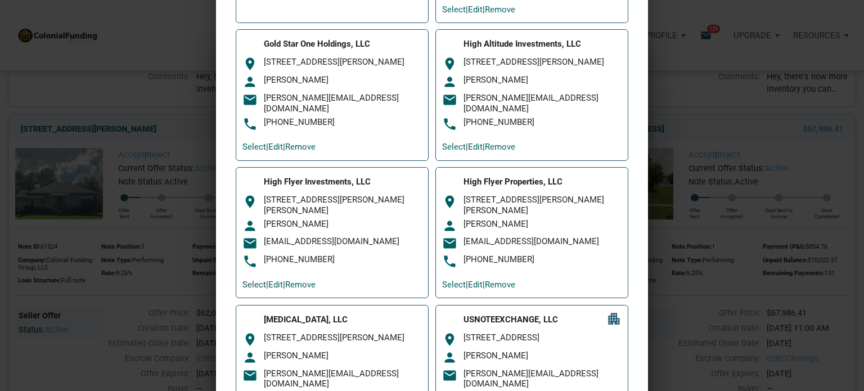
click at [252, 280] on link "Select" at bounding box center [254, 285] width 24 height 10
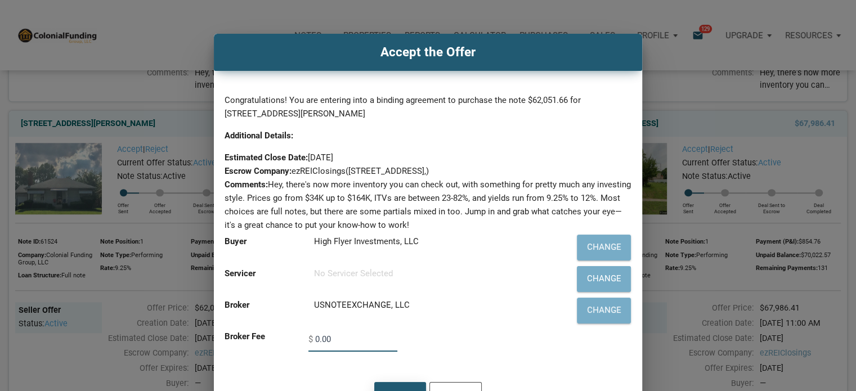
click at [401, 388] on div "Accept" at bounding box center [400, 395] width 32 height 15
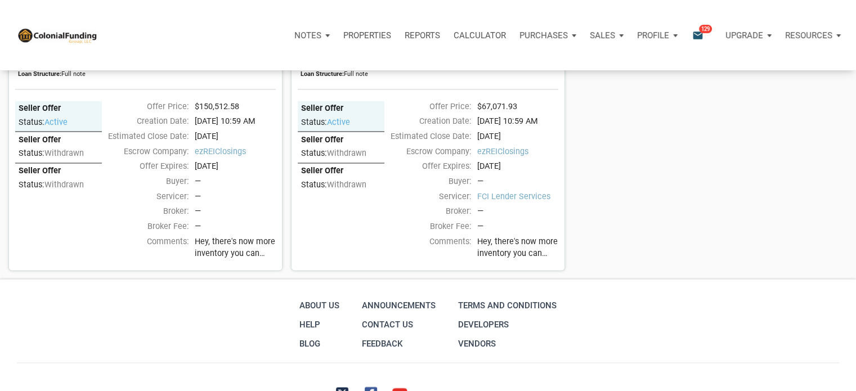
scroll to position [1755, 0]
